Goal: Transaction & Acquisition: Purchase product/service

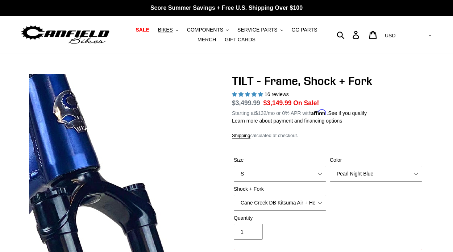
select select "highest-rating"
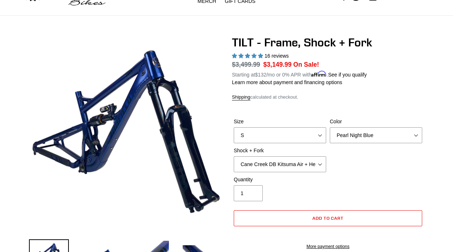
scroll to position [1, 0]
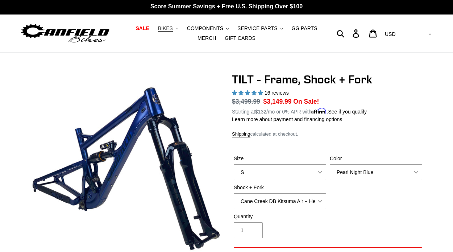
click at [168, 26] on span "BIKES" at bounding box center [165, 28] width 15 height 6
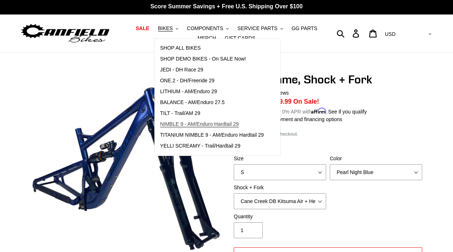
click at [176, 122] on span "NIMBLE 9 - AM/Enduro Hardtail 29" at bounding box center [199, 124] width 79 height 6
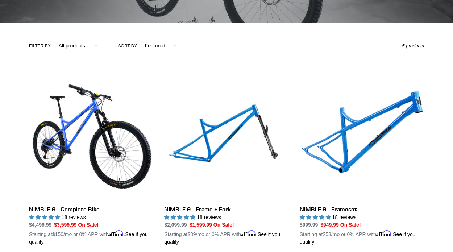
scroll to position [147, 0]
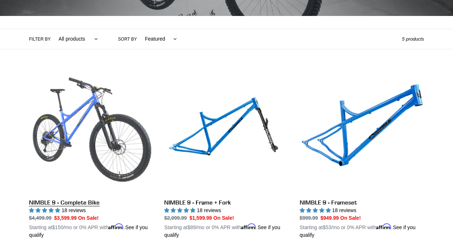
click at [119, 127] on link "NIMBLE 9 - Complete Bike" at bounding box center [91, 154] width 124 height 170
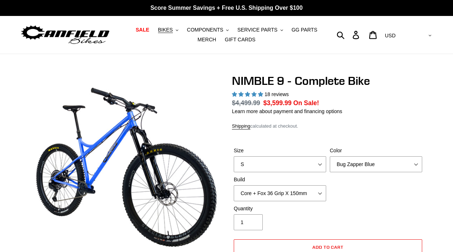
select select "highest-rating"
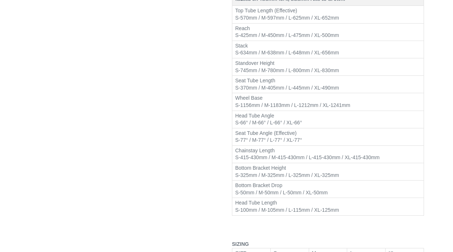
scroll to position [922, 0]
